Goal: Find specific page/section: Find specific page/section

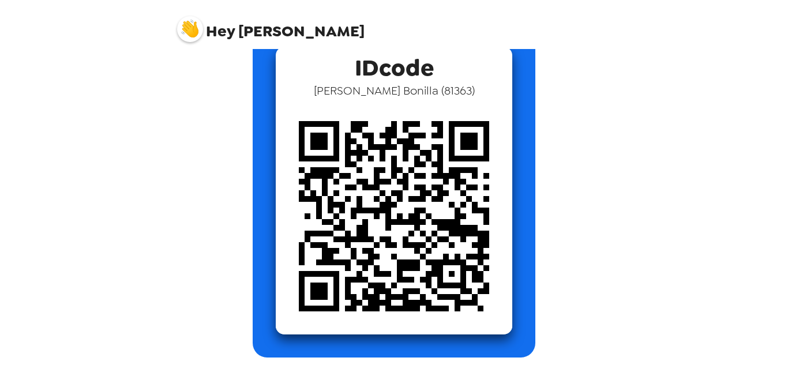
scroll to position [76, 0]
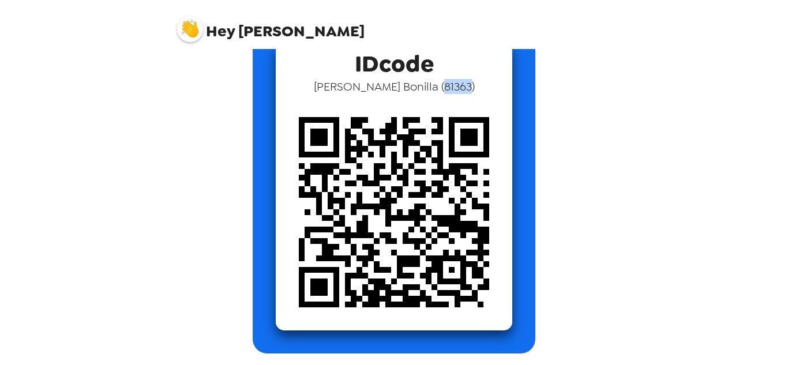
drag, startPoint x: 437, startPoint y: 87, endPoint x: 408, endPoint y: 89, distance: 28.9
click at [408, 89] on span "Julio Bonilla ( 81363 )" at bounding box center [394, 86] width 161 height 15
copy span "81363"
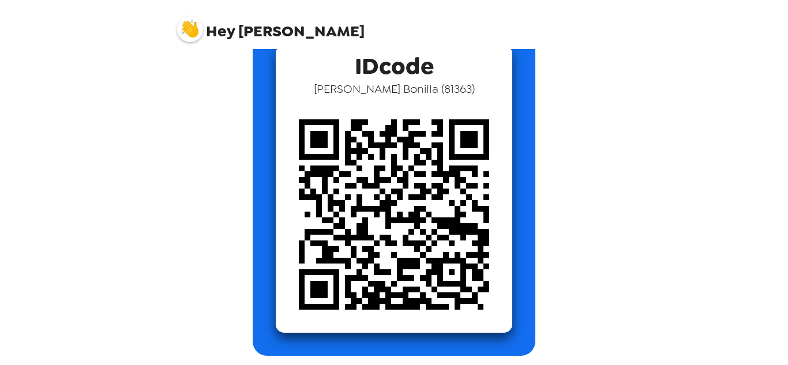
scroll to position [76, 0]
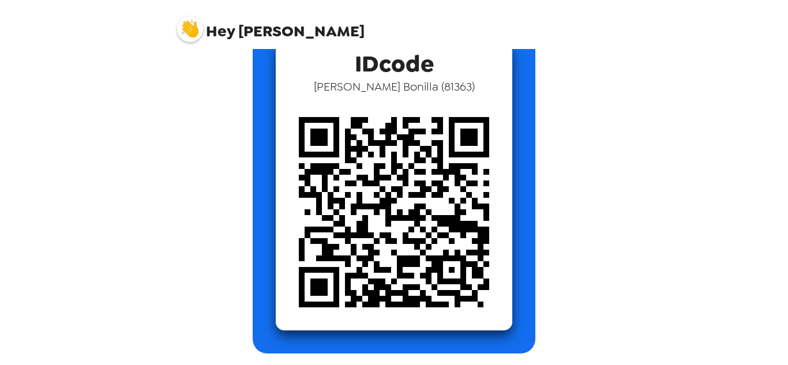
click at [407, 170] on img at bounding box center [394, 212] width 236 height 236
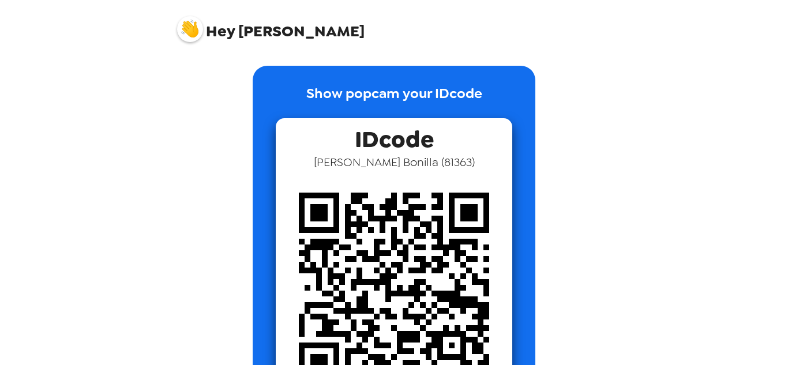
scroll to position [0, 0]
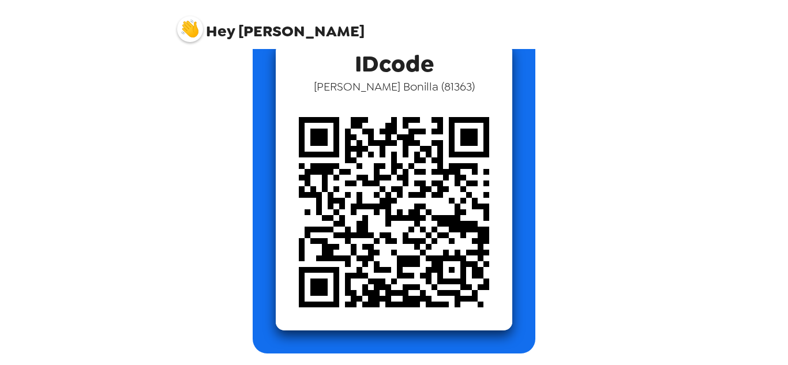
scroll to position [18, 0]
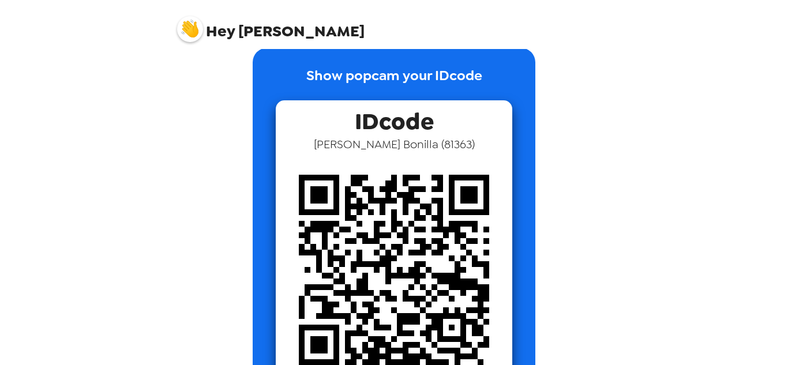
click at [383, 144] on span "[PERSON_NAME] ( 81363 )" at bounding box center [394, 144] width 161 height 15
click at [351, 65] on div "Show popcam your IDcode IDcode [PERSON_NAME] ( 81363 )" at bounding box center [394, 229] width 283 height 363
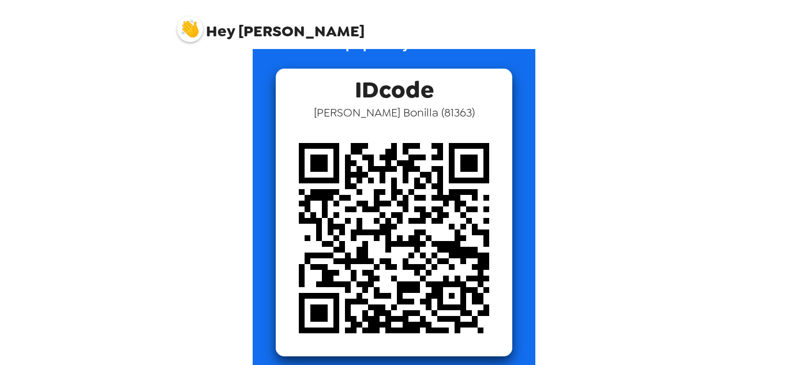
scroll to position [76, 0]
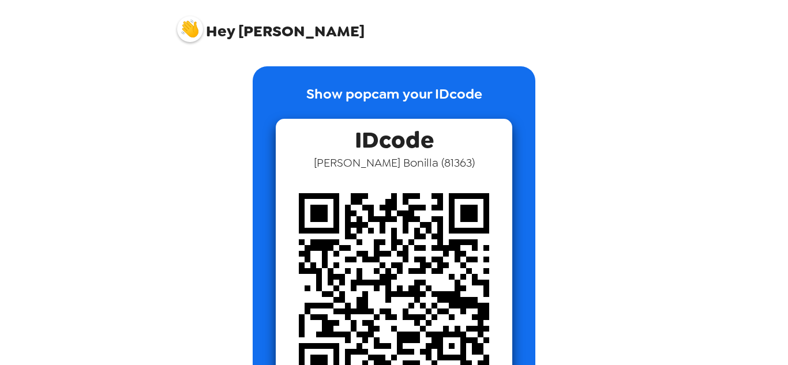
scroll to position [76, 0]
